Goal: Task Accomplishment & Management: Complete application form

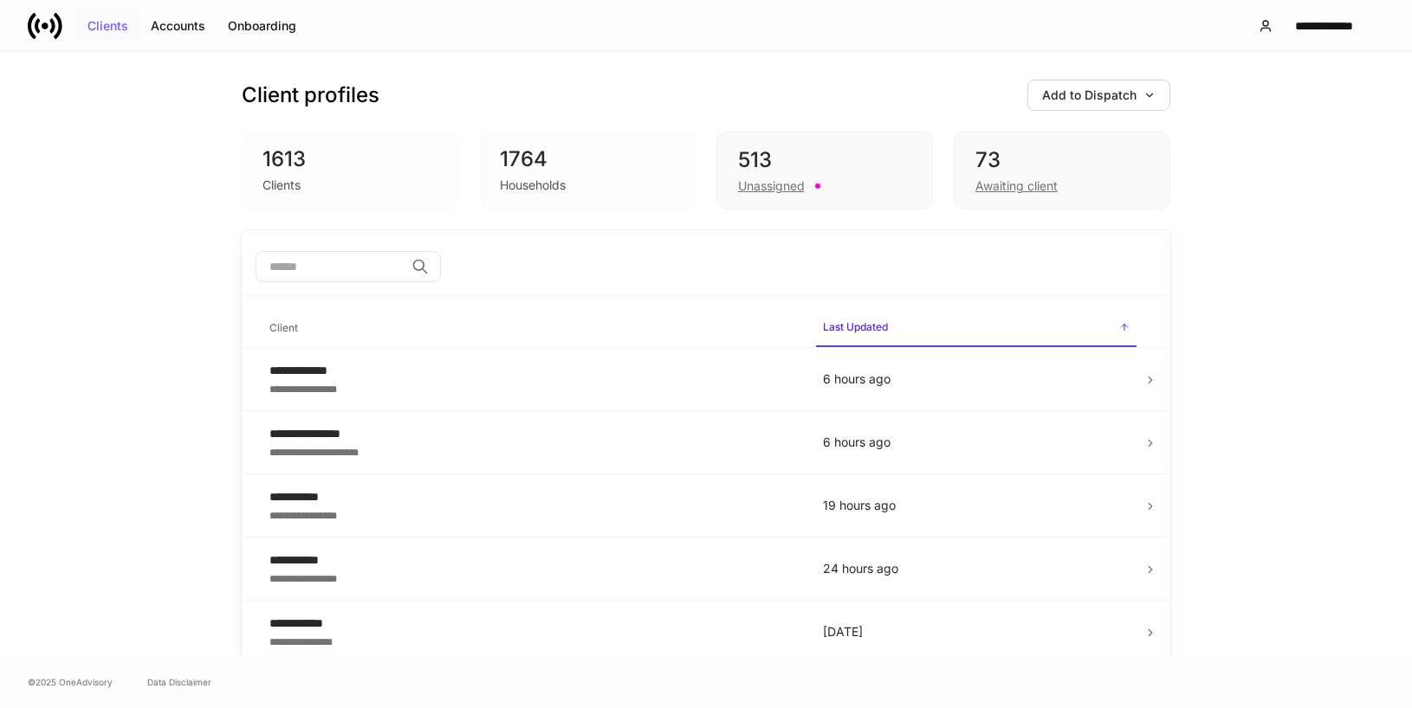
click at [117, 27] on div "Clients" at bounding box center [107, 26] width 41 height 12
click at [747, 185] on div "Unassigned" at bounding box center [771, 186] width 67 height 17
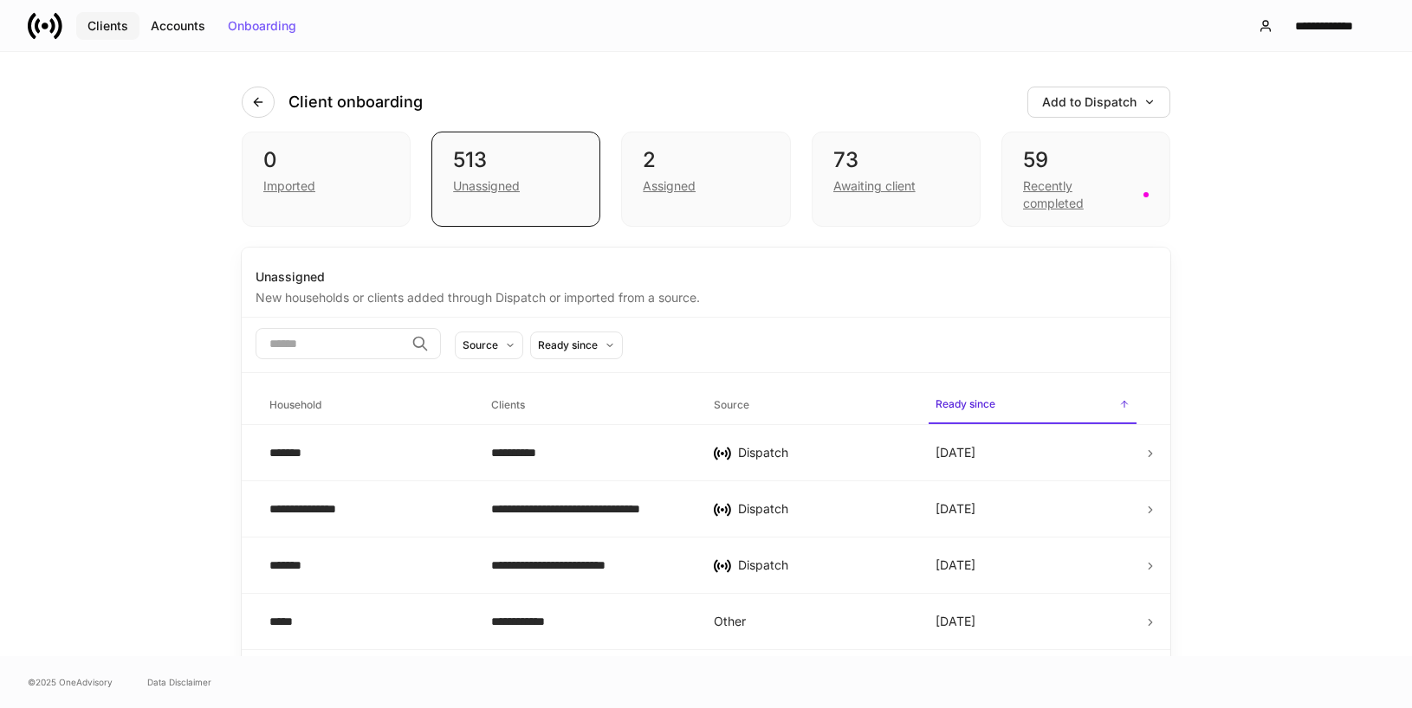
click at [123, 33] on button "Clients" at bounding box center [107, 26] width 63 height 28
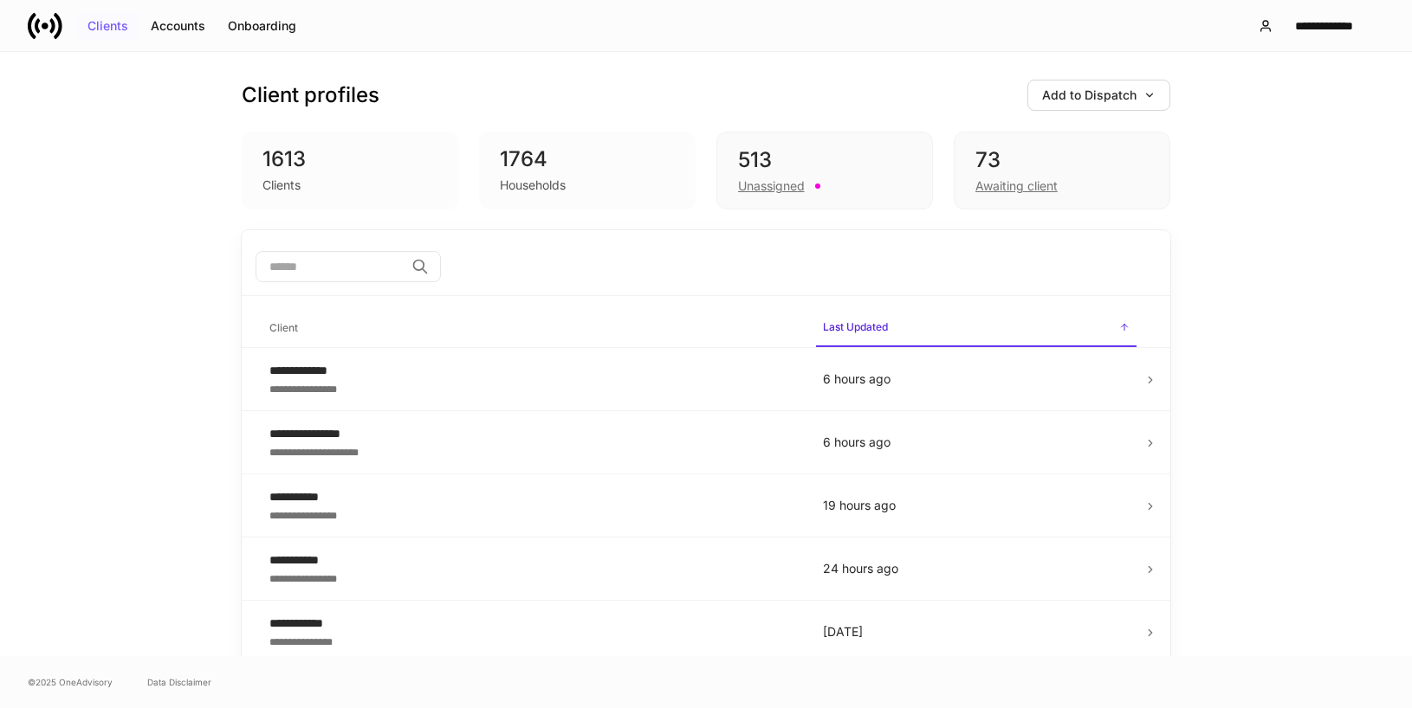
click at [113, 29] on div "Clients" at bounding box center [107, 26] width 41 height 12
click at [260, 25] on div "Onboarding" at bounding box center [262, 26] width 68 height 12
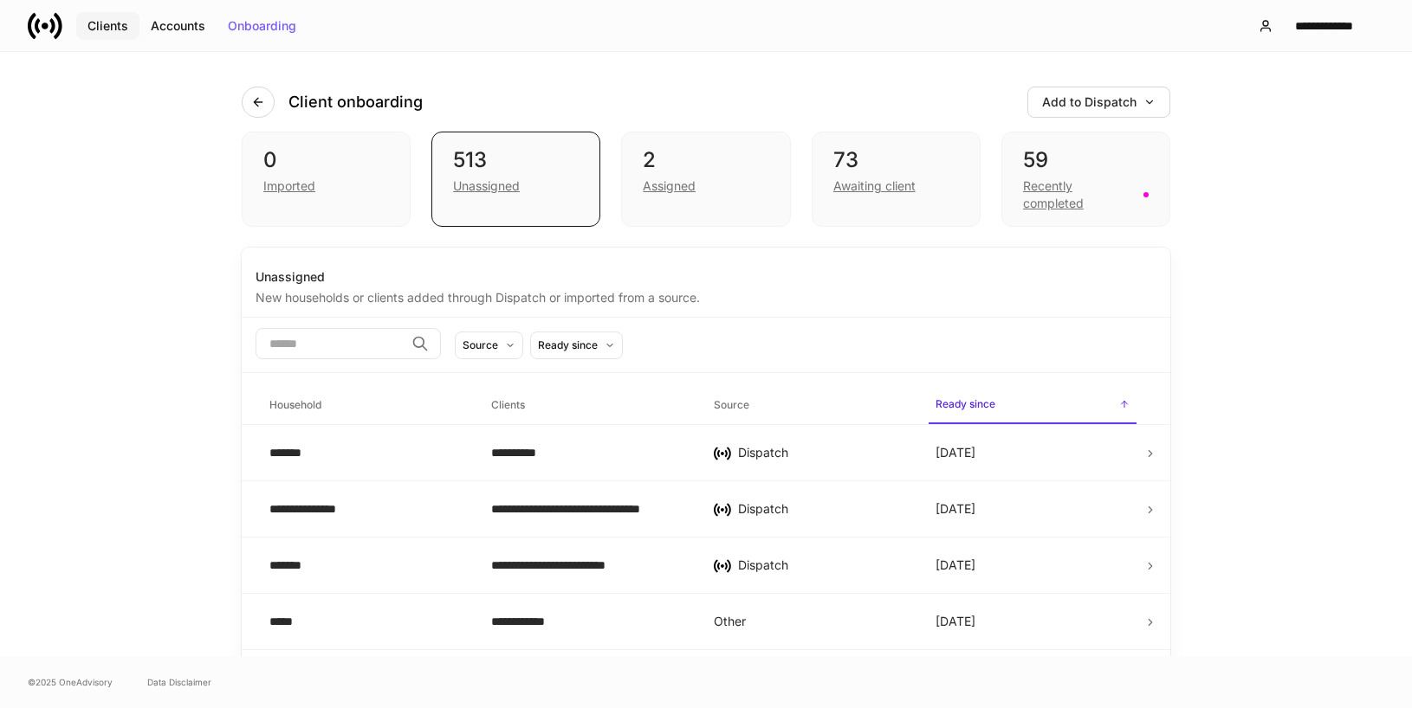
click at [103, 32] on div "Clients" at bounding box center [107, 26] width 41 height 12
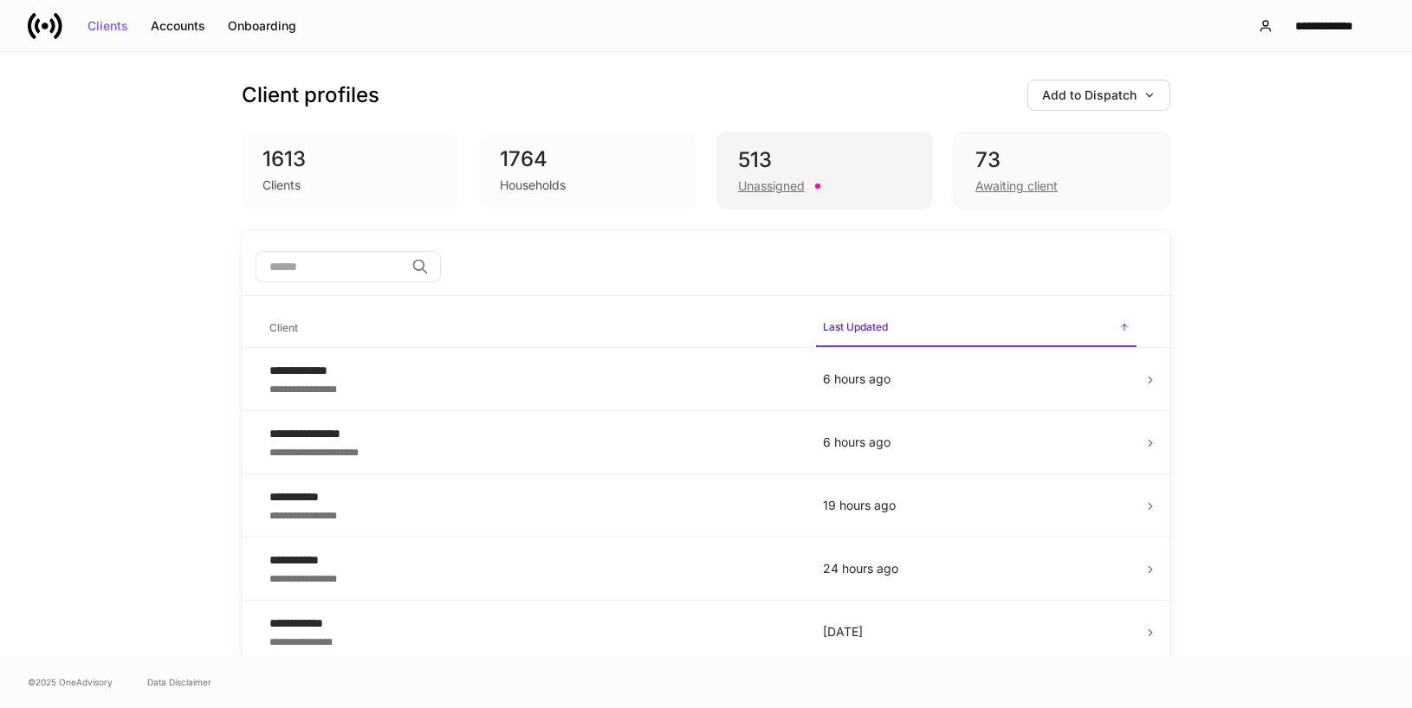
click at [770, 178] on div "Unassigned" at bounding box center [771, 186] width 67 height 17
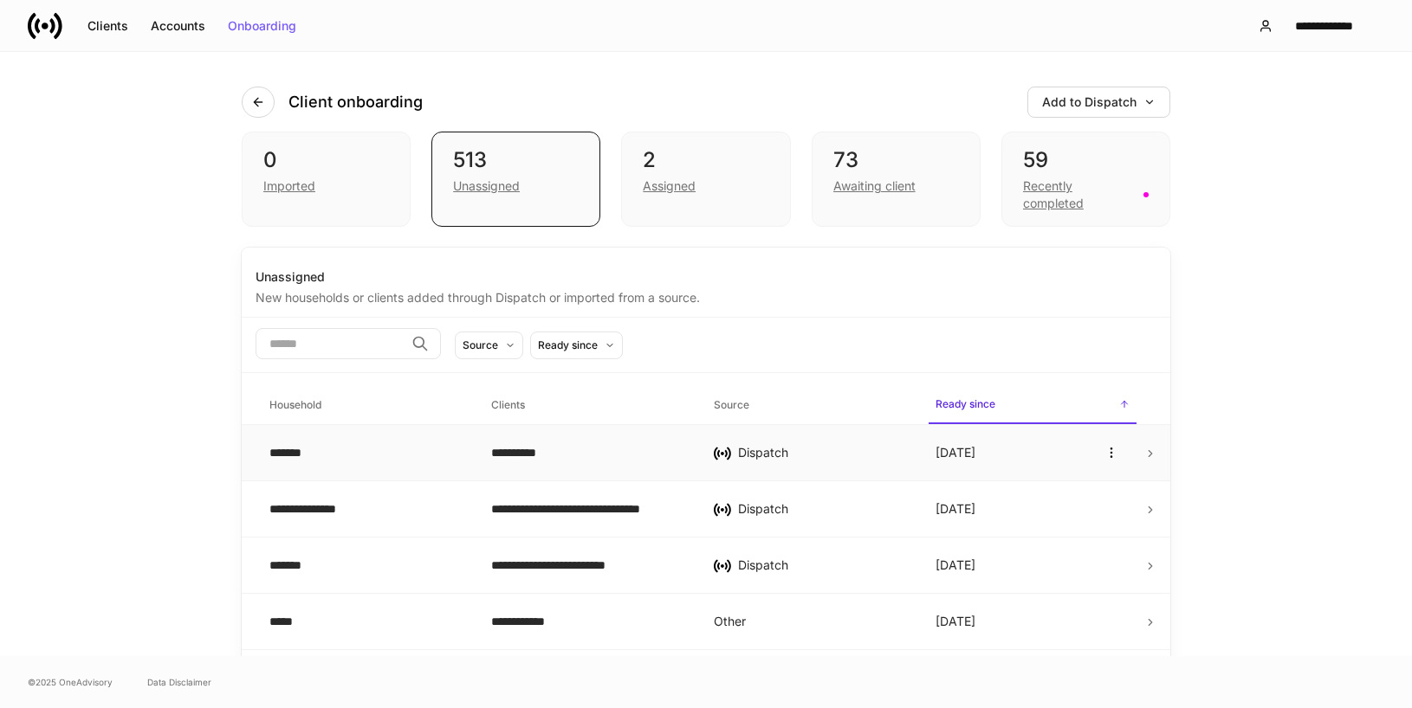
click at [585, 460] on div "**********" at bounding box center [588, 452] width 194 height 17
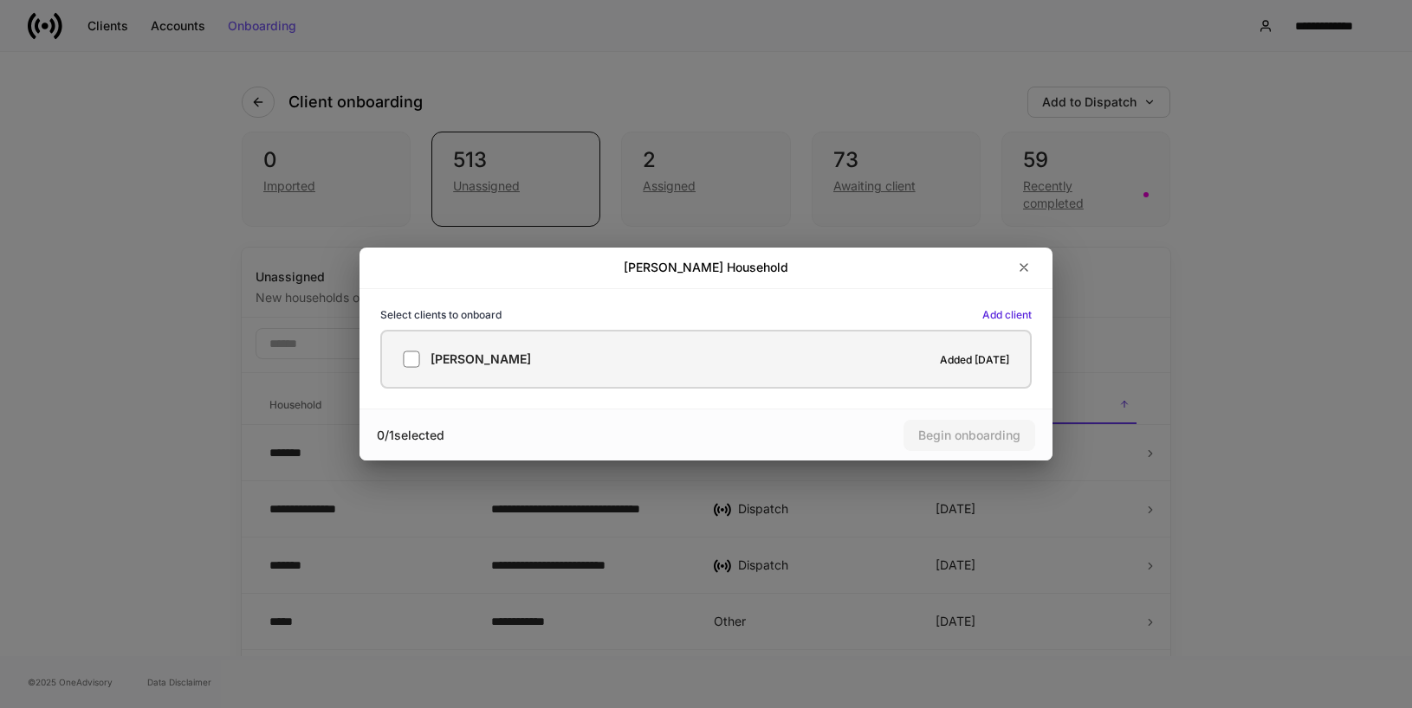
click at [827, 382] on label "[PERSON_NAME] Added [DATE]" at bounding box center [705, 359] width 651 height 59
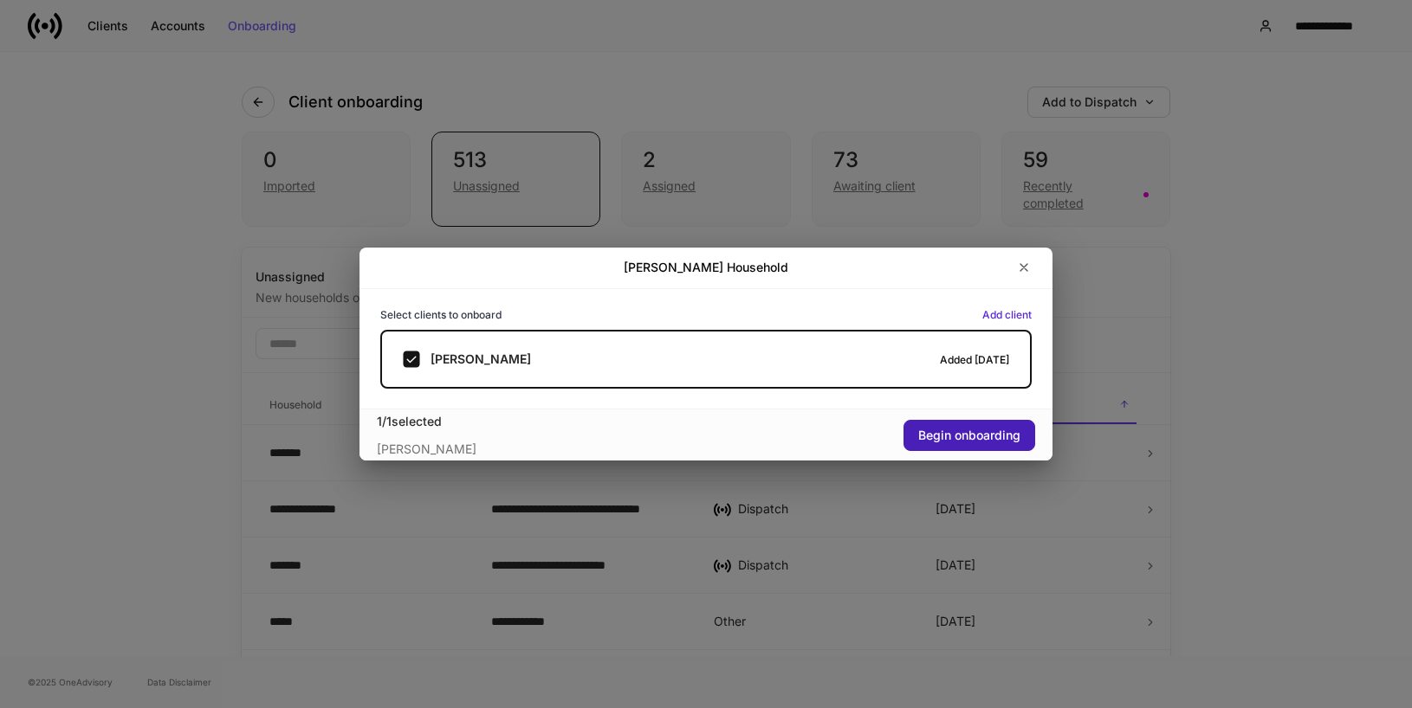
click at [938, 431] on div "Begin onboarding" at bounding box center [969, 436] width 102 height 12
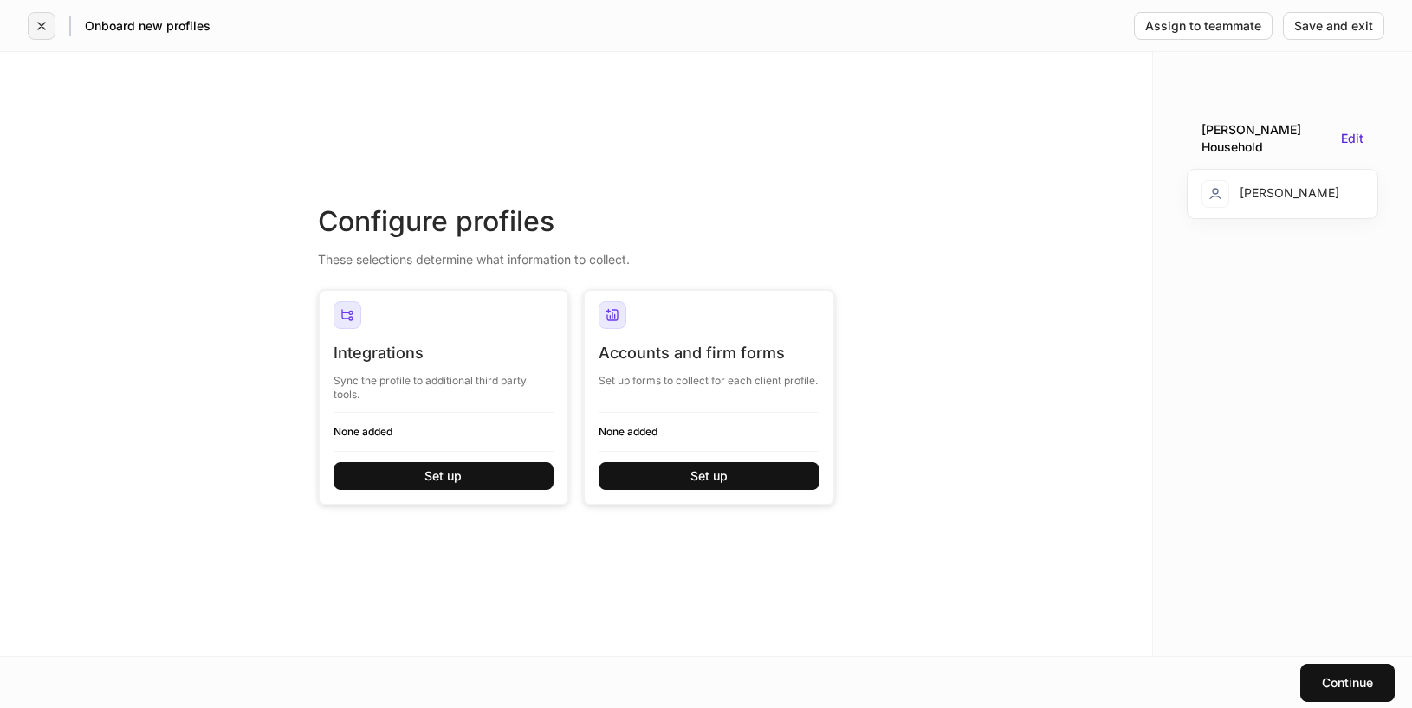
click at [42, 20] on icon "button" at bounding box center [42, 26] width 14 height 14
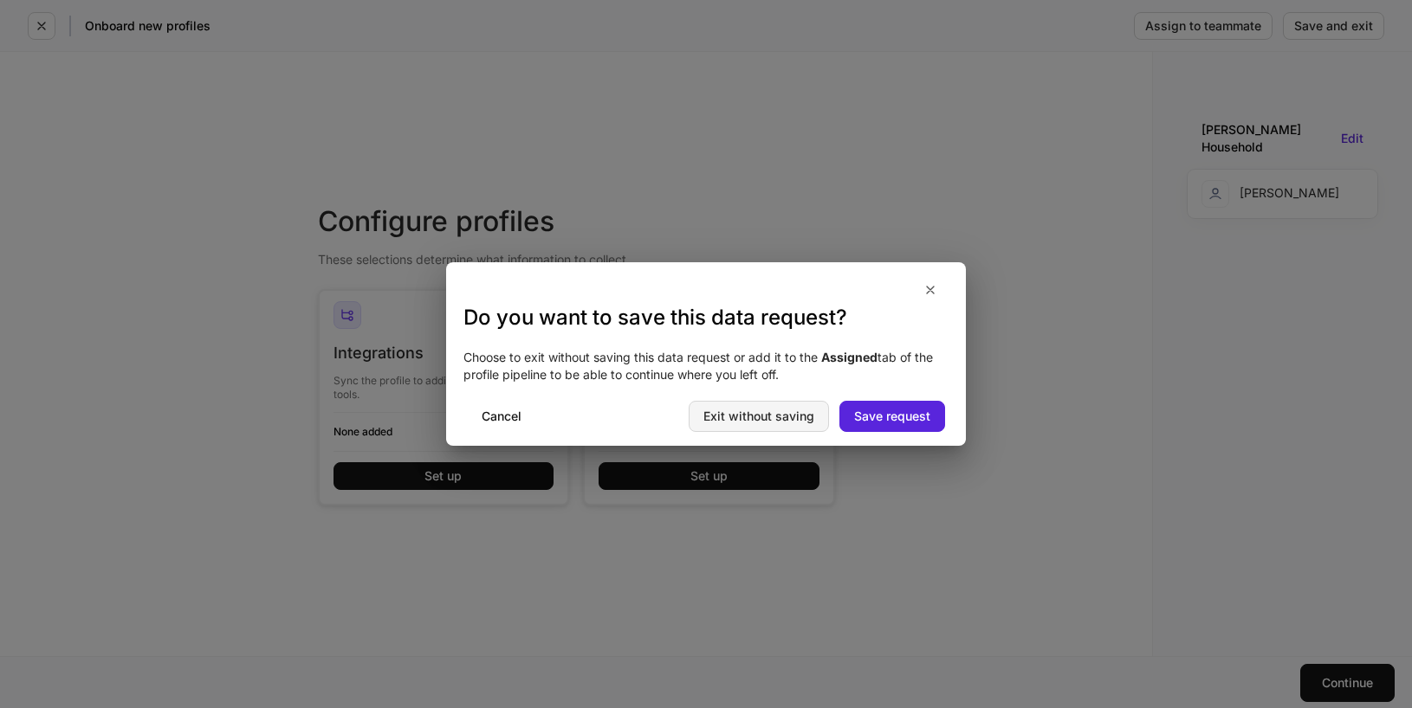
click at [794, 418] on div "Exit without saving" at bounding box center [758, 417] width 111 height 12
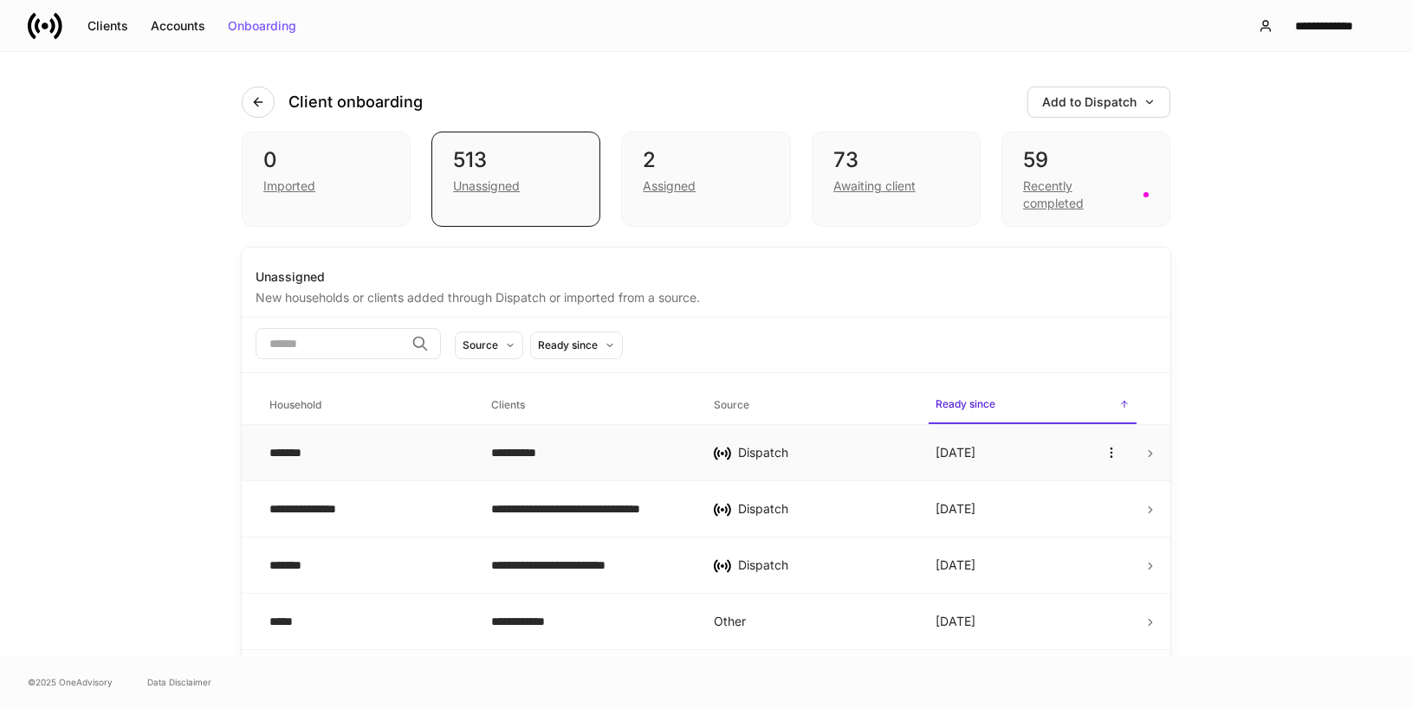
click at [557, 457] on div "**********" at bounding box center [588, 452] width 194 height 17
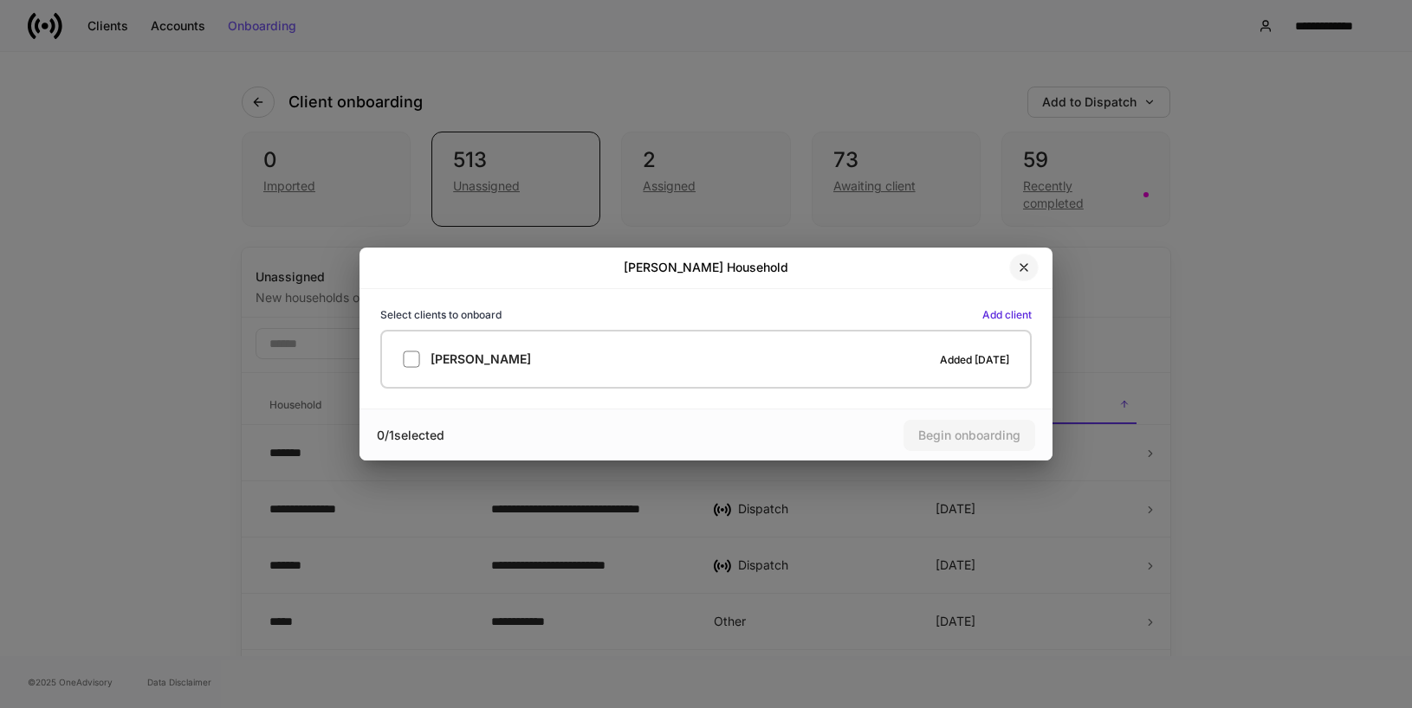
click at [1018, 261] on icon "button" at bounding box center [1024, 268] width 14 height 14
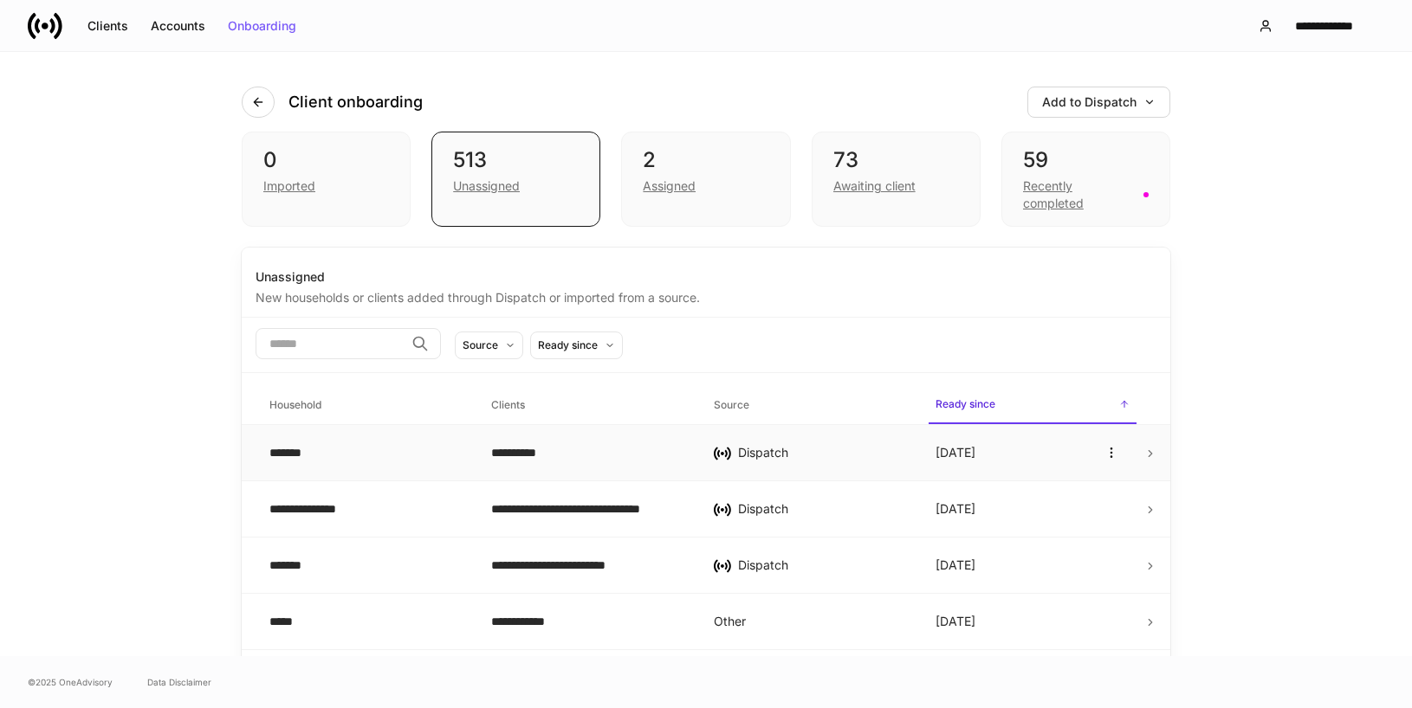
click at [559, 453] on div "**********" at bounding box center [588, 452] width 194 height 17
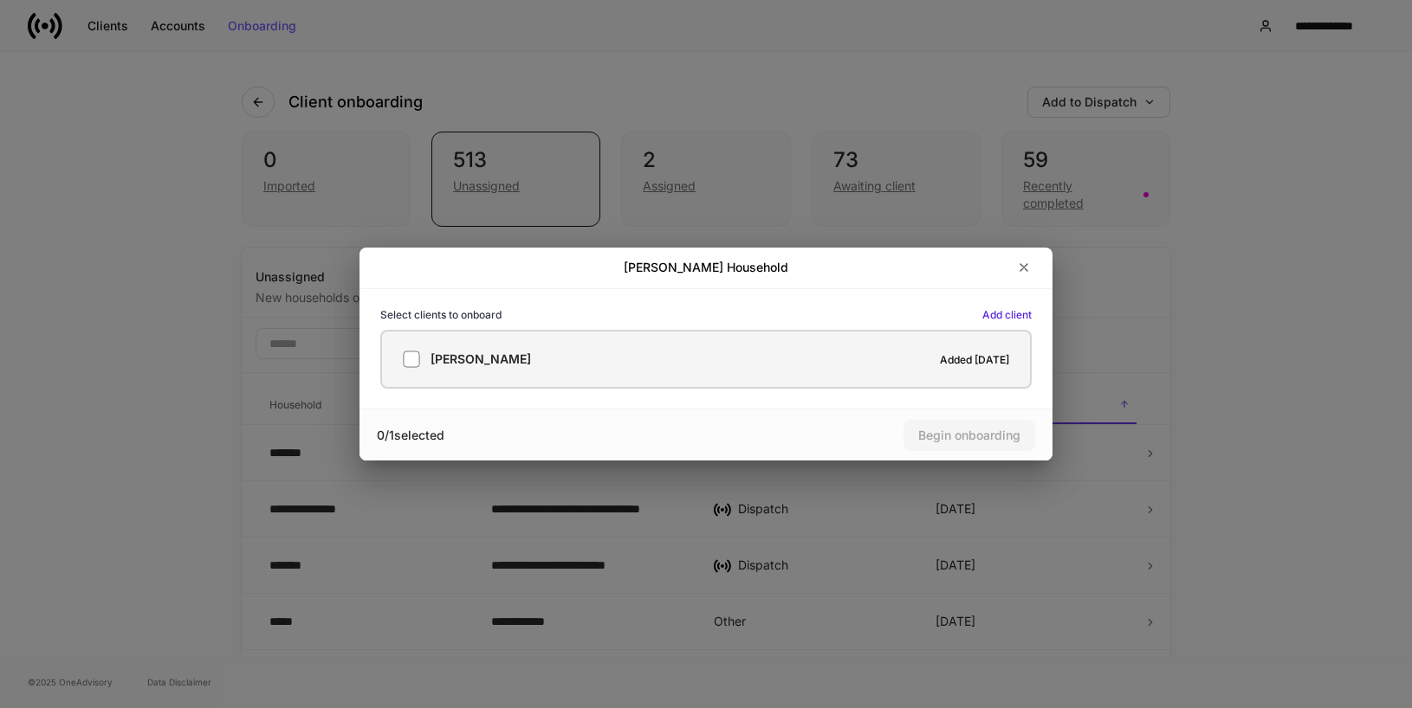
click at [733, 353] on div "[PERSON_NAME] Added [DATE]" at bounding box center [706, 359] width 606 height 17
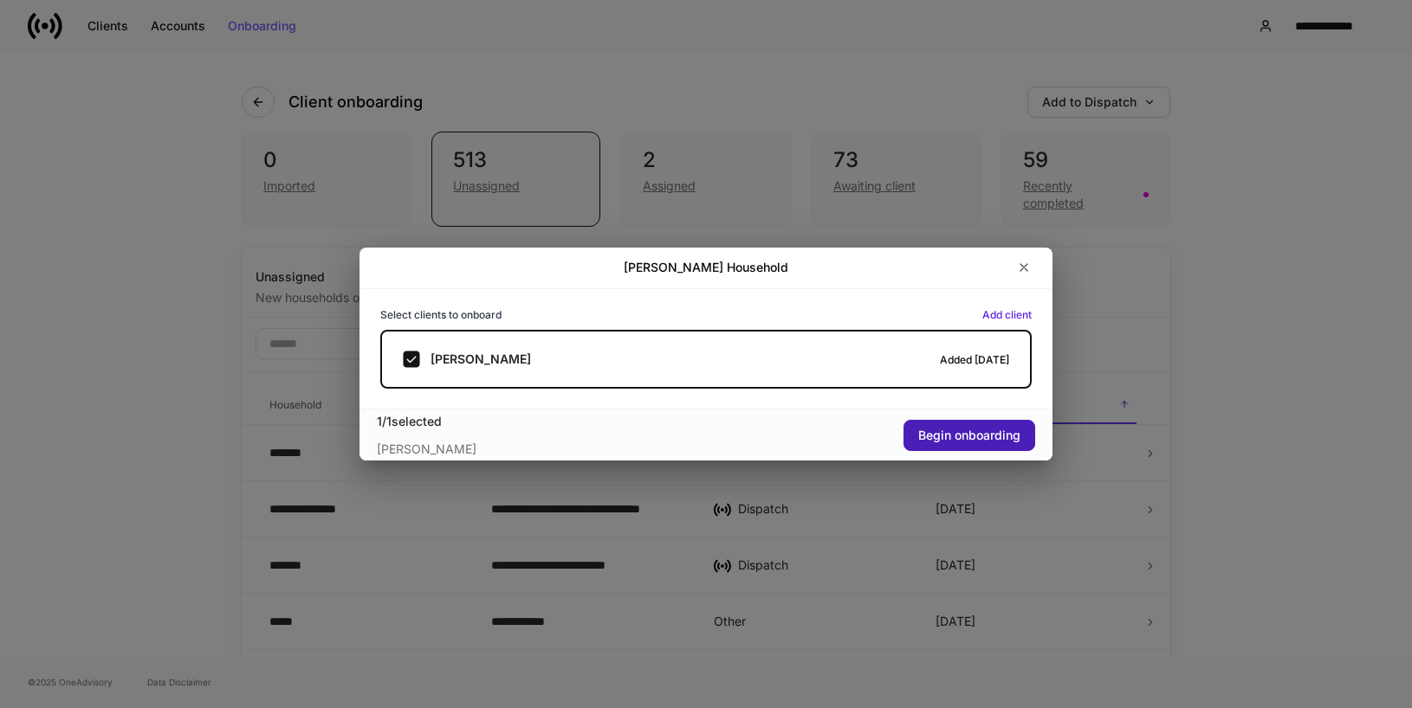
click at [950, 440] on div "Begin onboarding" at bounding box center [969, 436] width 102 height 12
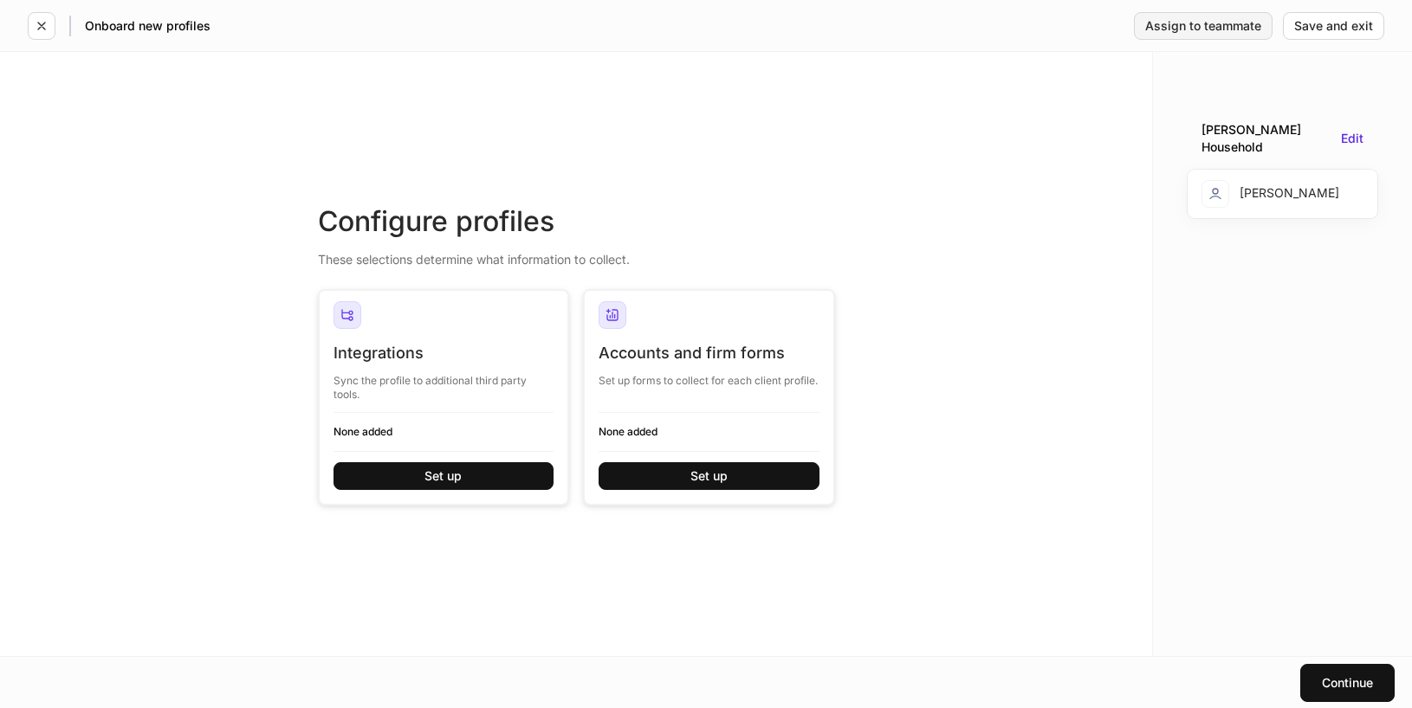
click at [1189, 34] on button "Assign to teammate" at bounding box center [1203, 26] width 139 height 28
